Goal: Information Seeking & Learning: Find specific page/section

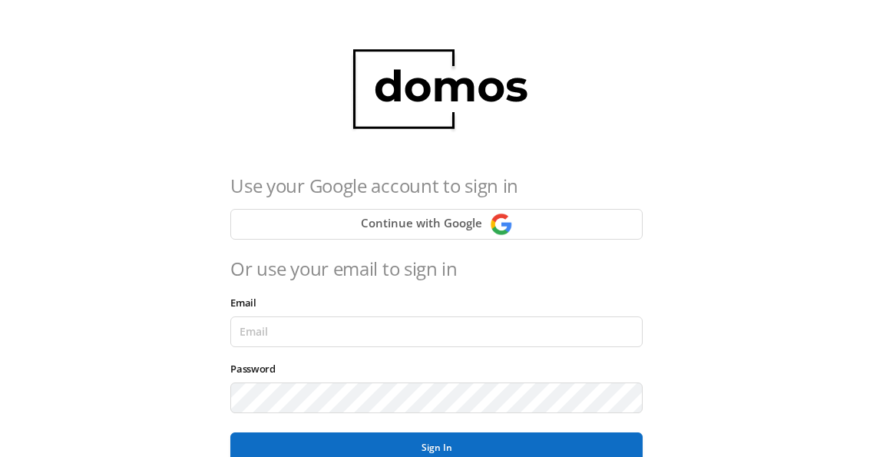
scroll to position [154, 0]
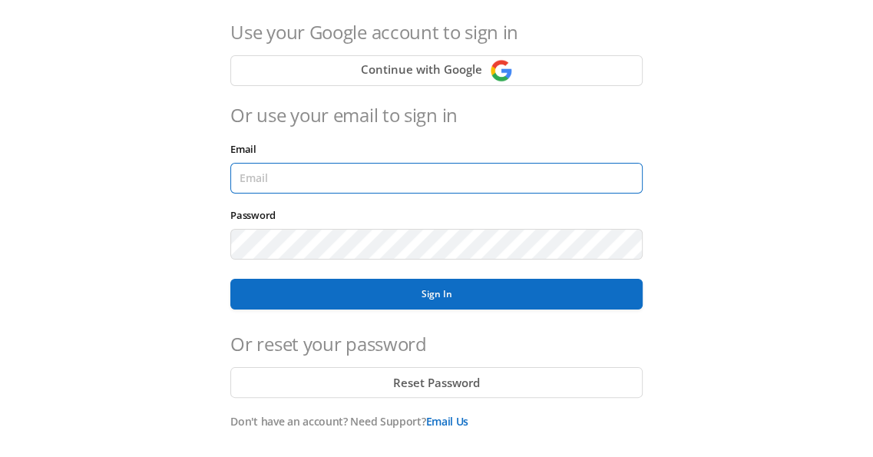
type input "[EMAIL_ADDRESS][DOMAIN_NAME]"
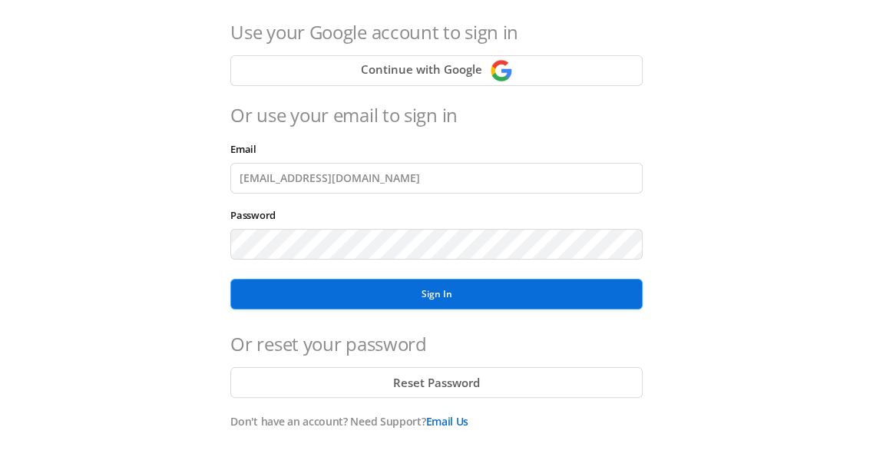
click at [437, 292] on button "Sign In" at bounding box center [436, 294] width 412 height 31
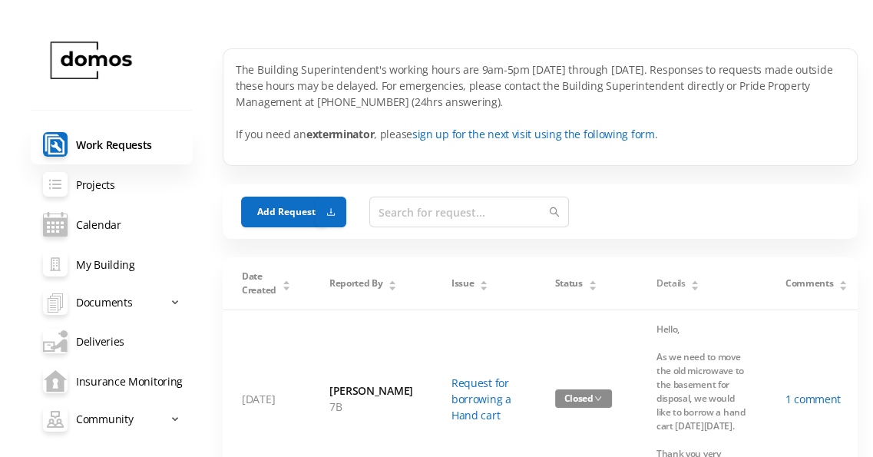
scroll to position [77, 0]
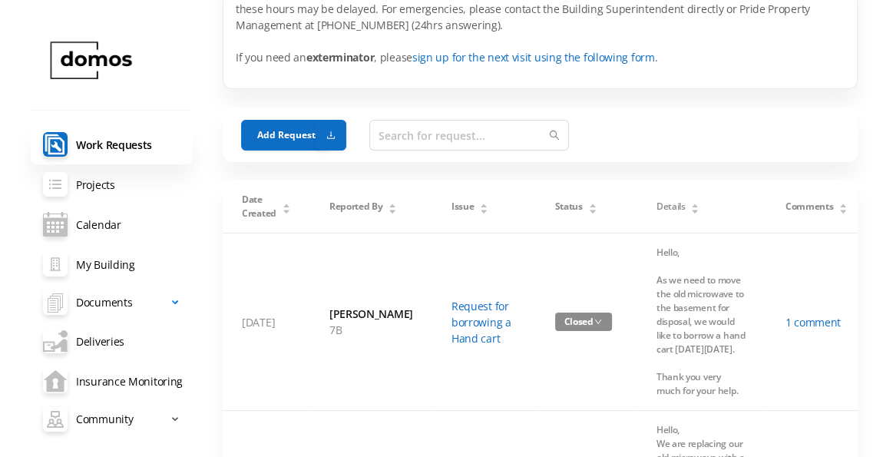
click at [173, 302] on icon at bounding box center [177, 302] width 8 height 0
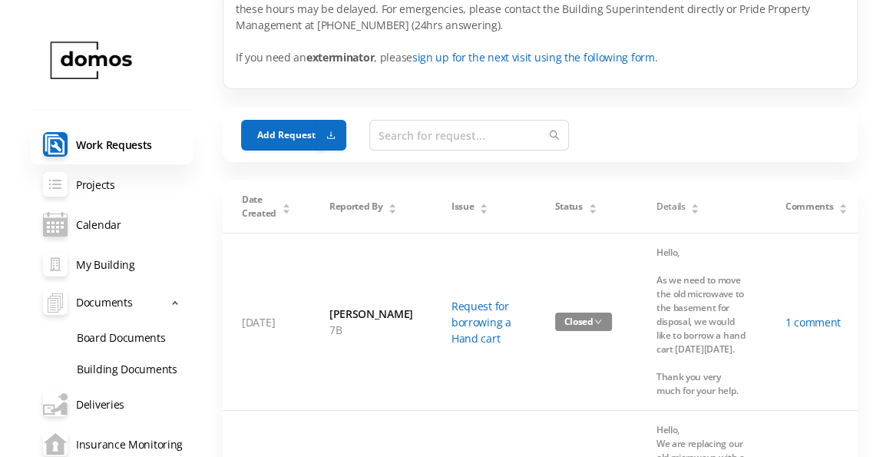
click at [137, 365] on link "Building Documents" at bounding box center [128, 367] width 128 height 31
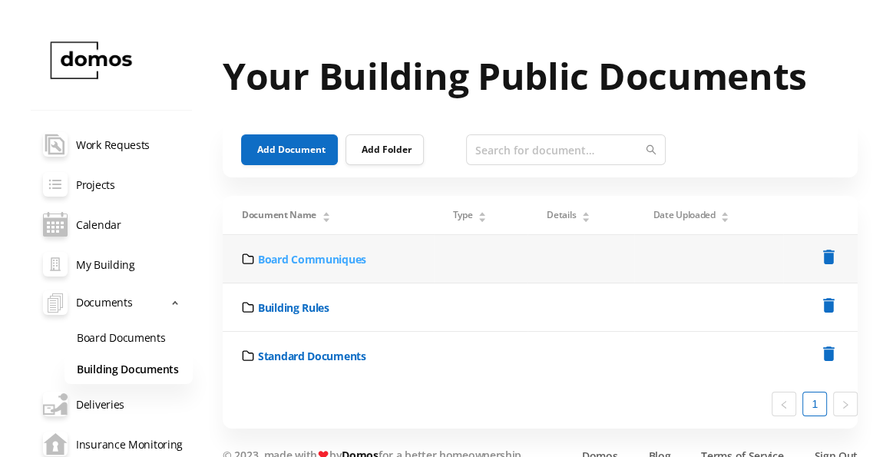
click at [319, 257] on link "Board Communiques" at bounding box center [312, 259] width 108 height 16
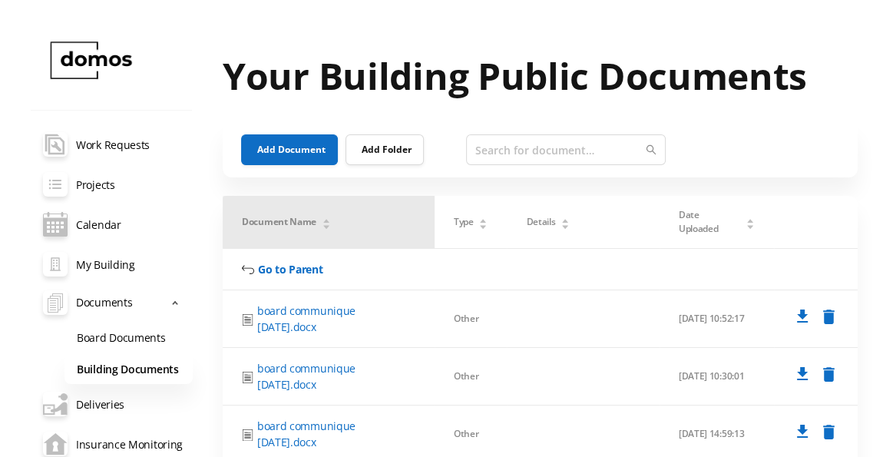
scroll to position [77, 0]
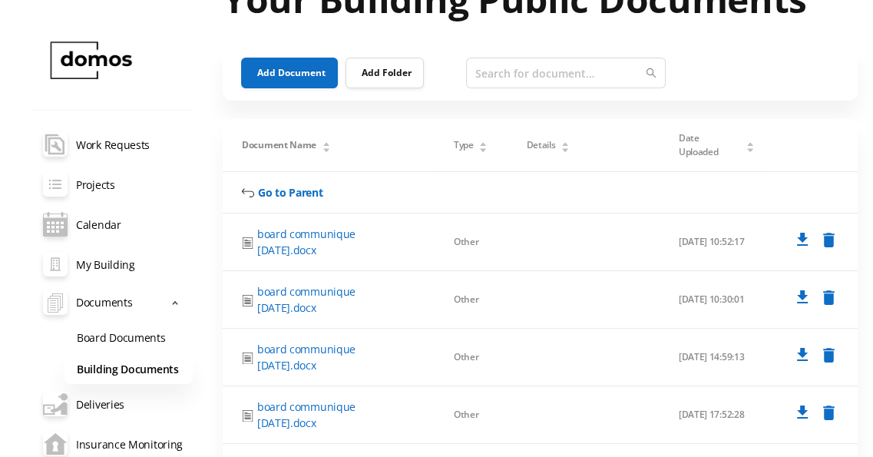
click at [134, 365] on link "Building Documents" at bounding box center [128, 367] width 128 height 31
click at [138, 326] on link "Board Documents" at bounding box center [128, 336] width 128 height 31
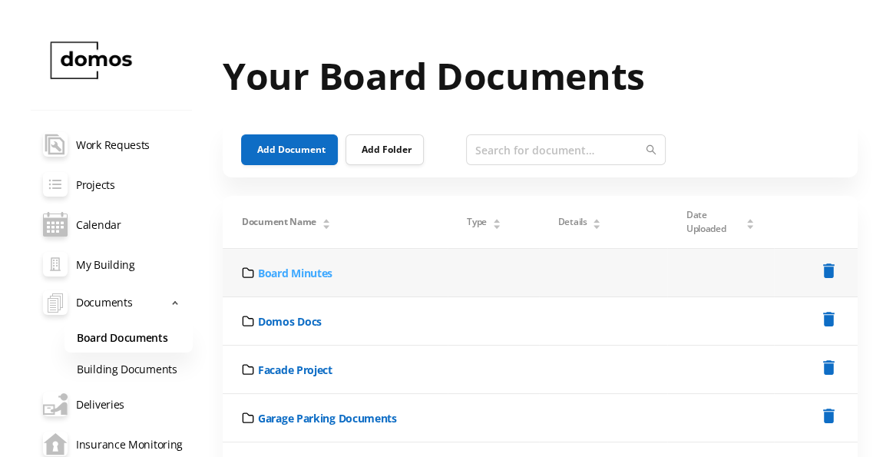
click at [301, 275] on link "Board Minutes" at bounding box center [295, 273] width 74 height 16
